Goal: Task Accomplishment & Management: Manage account settings

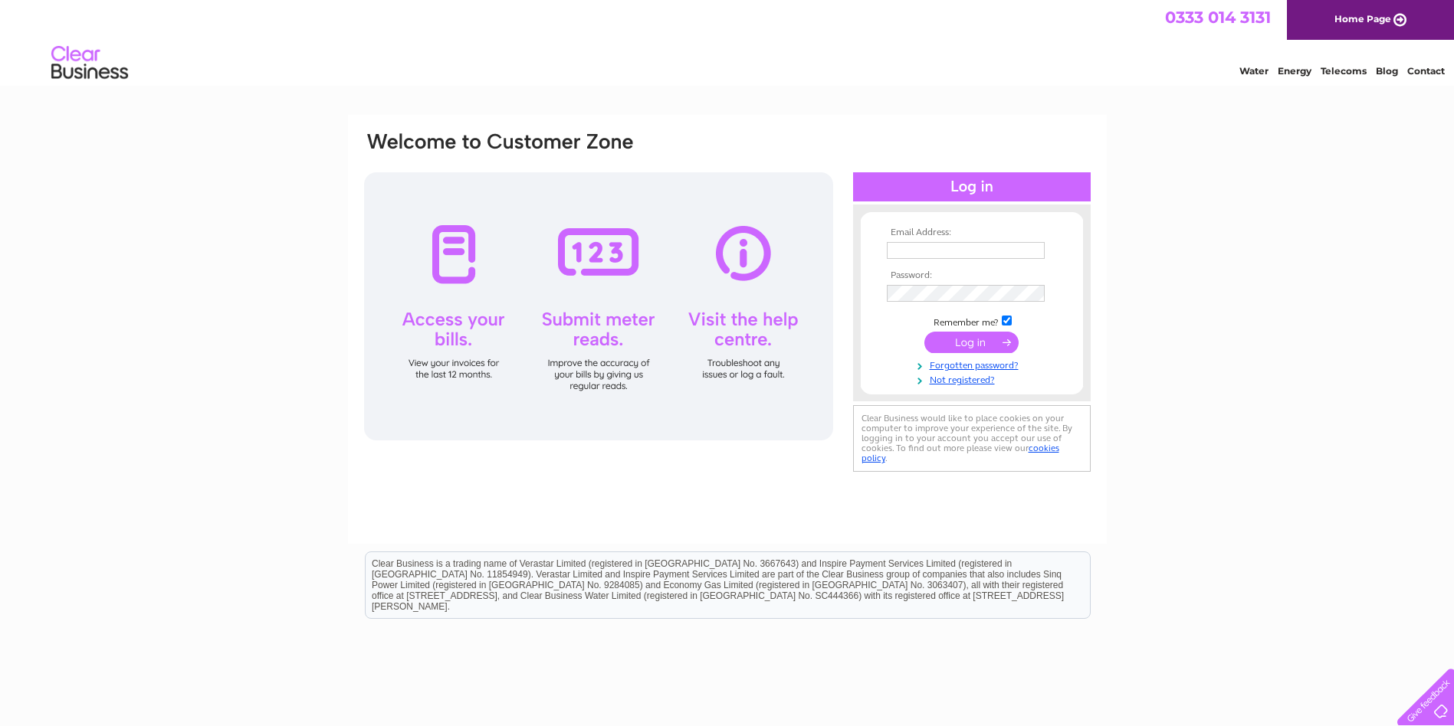
type input "roliver@meesons-spurlings.co.uk"
click at [959, 339] on input "submit" at bounding box center [971, 342] width 94 height 21
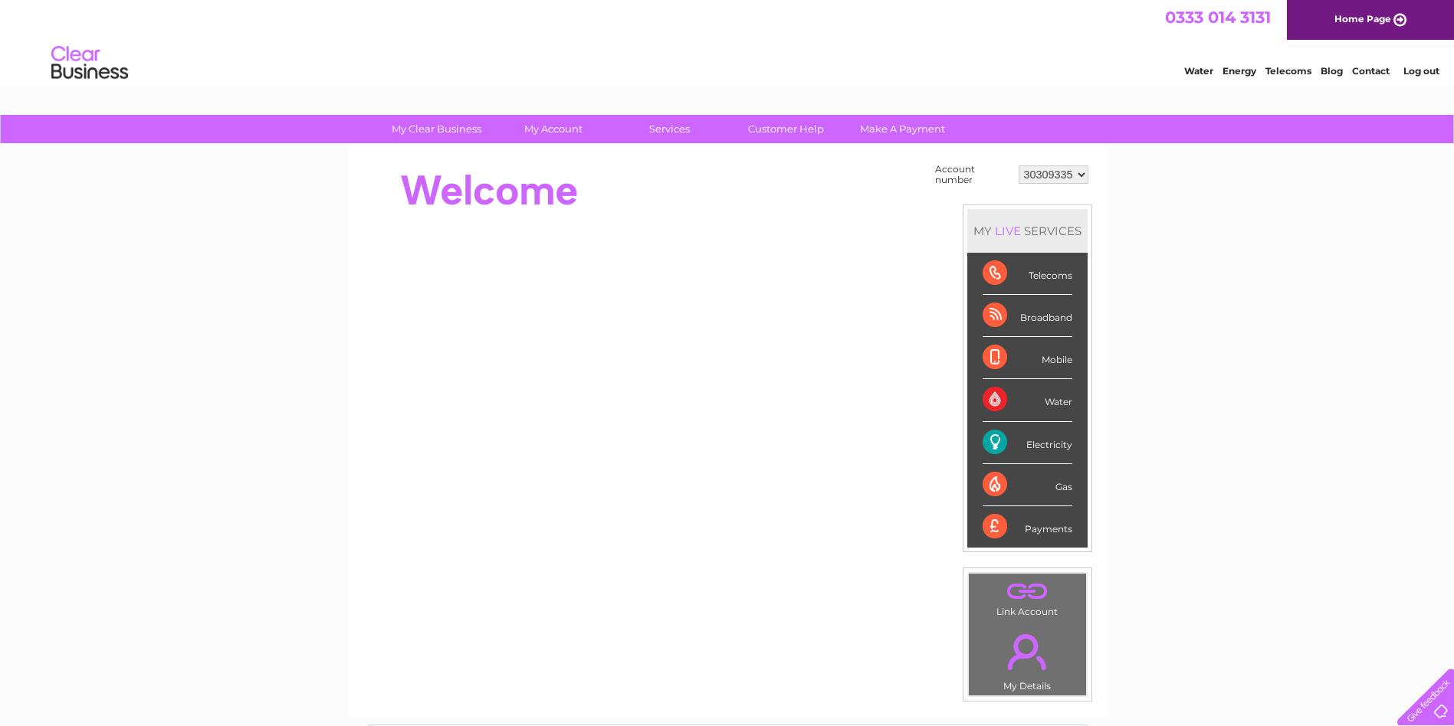
click at [996, 438] on div "Electricity" at bounding box center [1027, 443] width 90 height 42
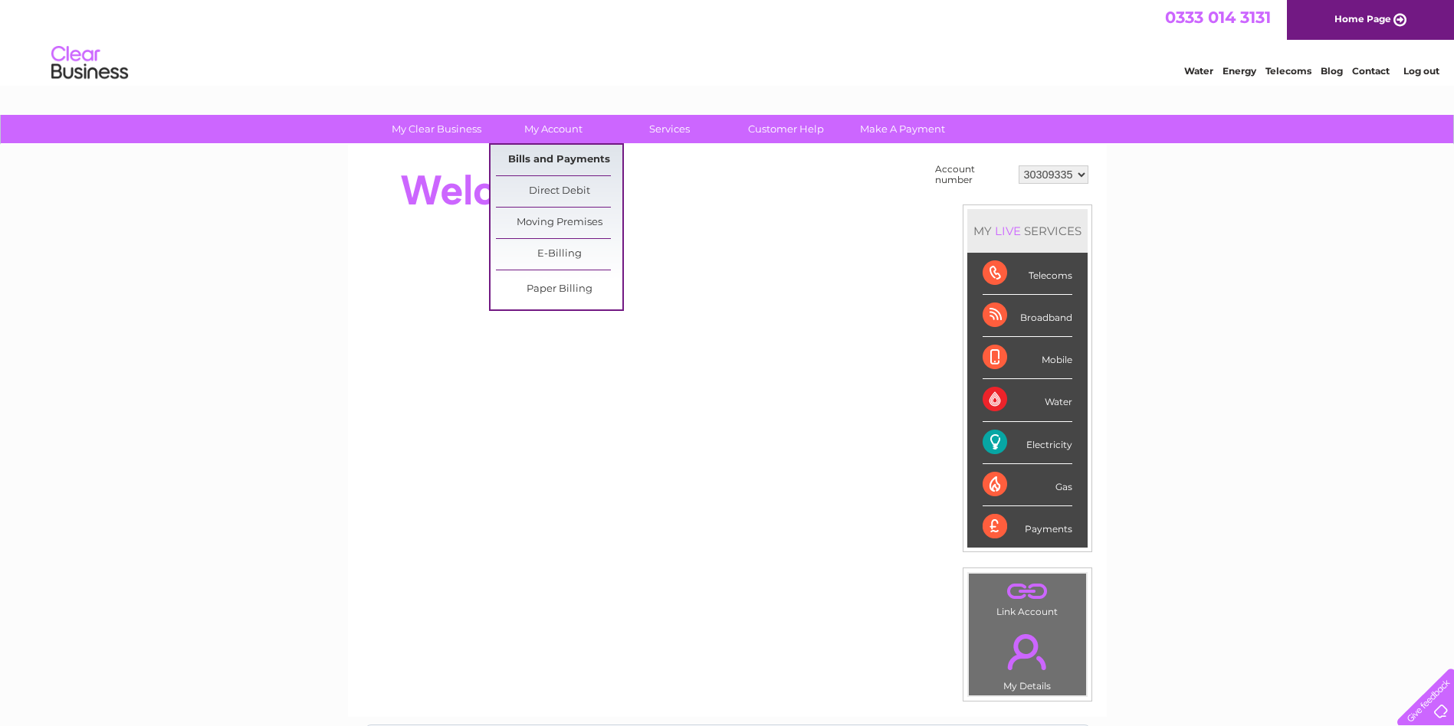
click at [543, 155] on link "Bills and Payments" at bounding box center [559, 160] width 126 height 31
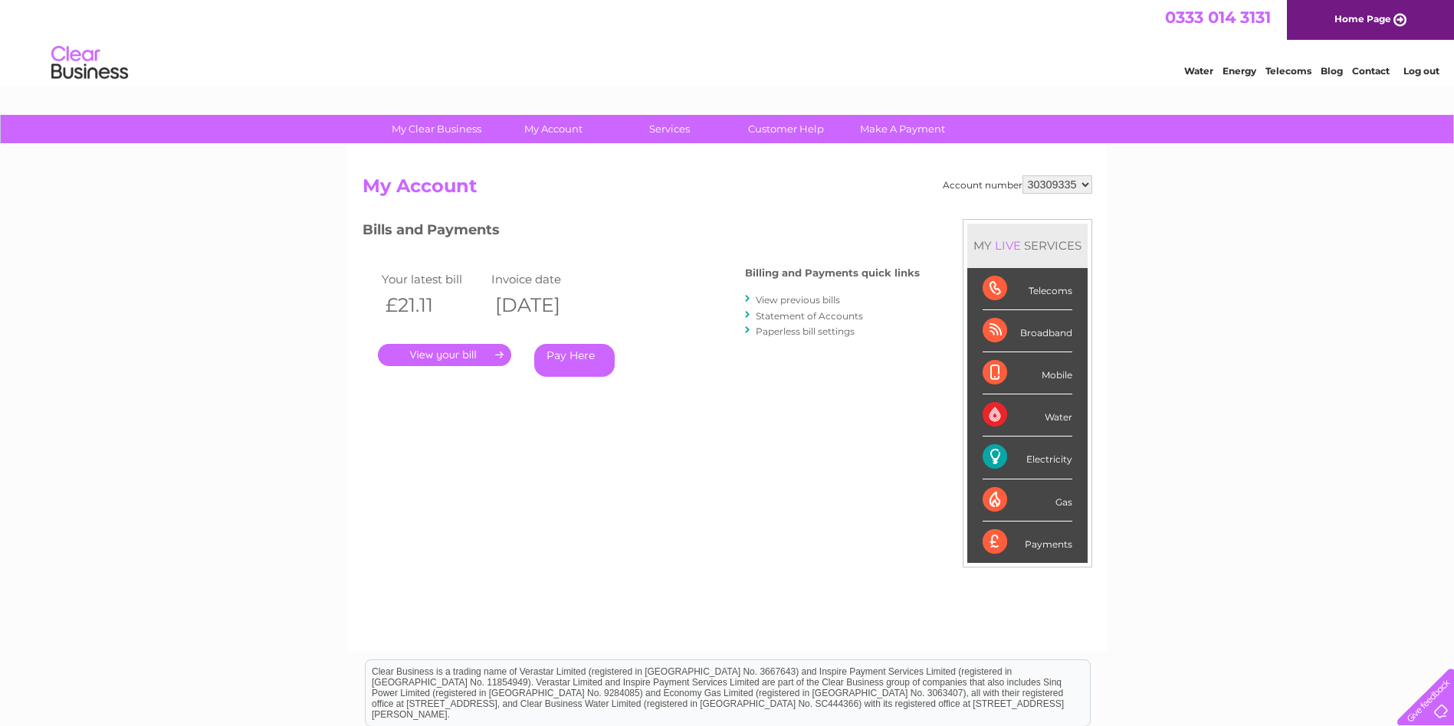
click at [452, 357] on link "." at bounding box center [444, 355] width 133 height 22
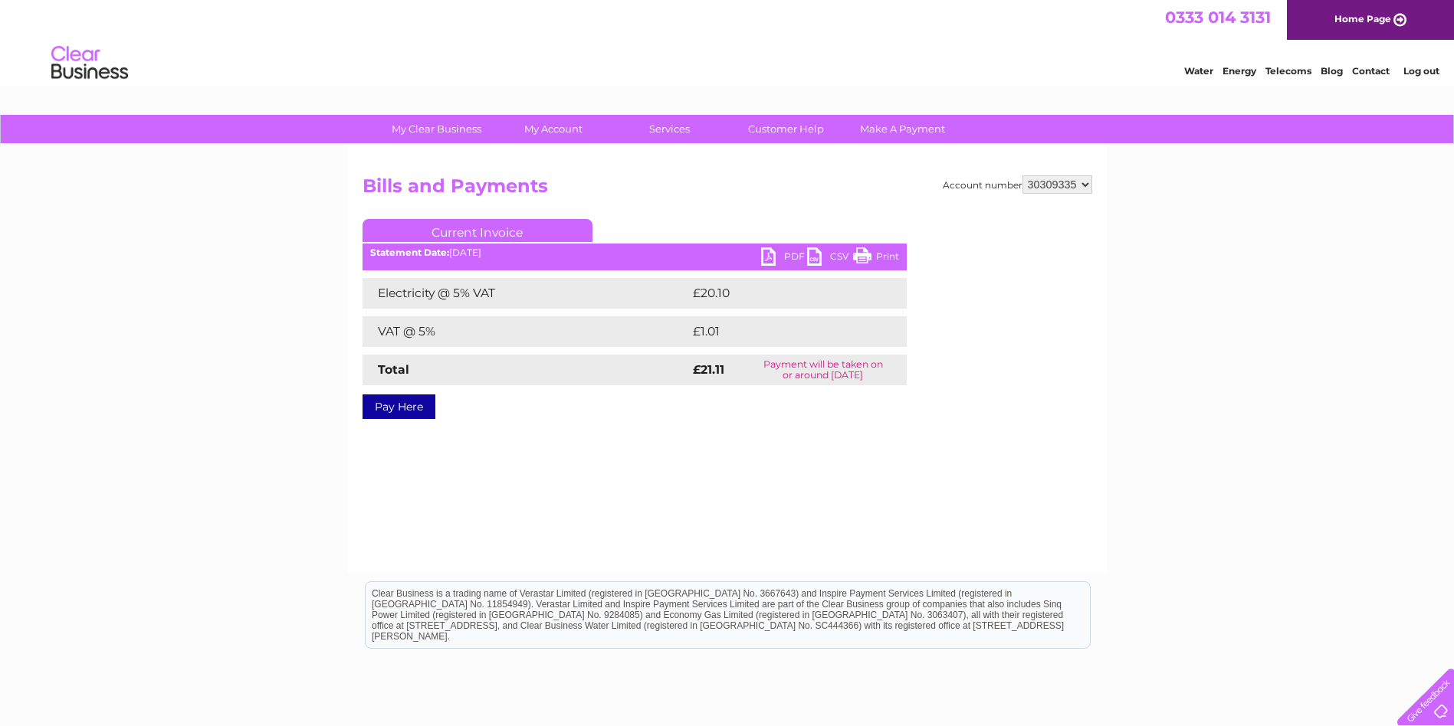
click at [785, 251] on link "PDF" at bounding box center [784, 259] width 46 height 22
